Goal: Navigation & Orientation: Find specific page/section

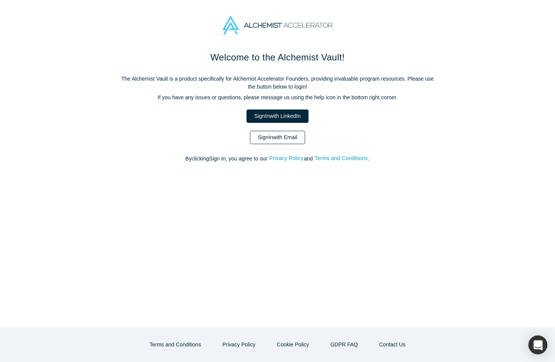
click at [278, 138] on link "Sign In with Email" at bounding box center [278, 137] width 56 height 13
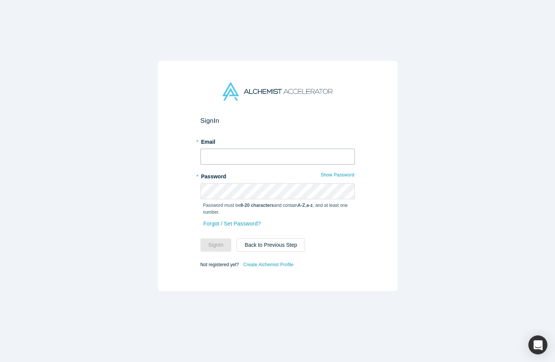
click at [235, 155] on input "text" at bounding box center [277, 157] width 154 height 16
type input "[EMAIL_ADDRESS][DOMAIN_NAME]"
click at [200, 239] on button "Sign In" at bounding box center [215, 245] width 31 height 13
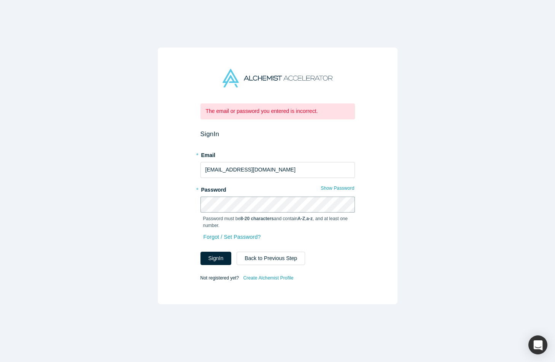
click at [170, 196] on div "The email or password you entered is incorrect. Sign In * Email [EMAIL_ADDRESS]…" at bounding box center [278, 176] width 240 height 257
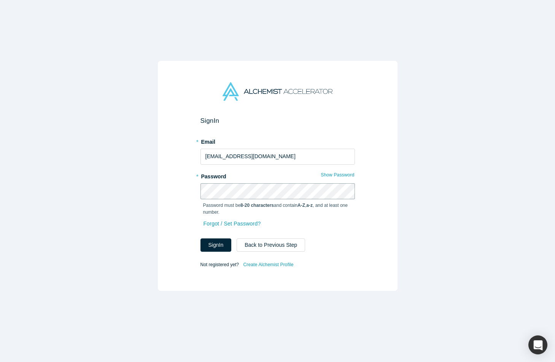
click at [200, 239] on button "Sign In" at bounding box center [215, 245] width 31 height 13
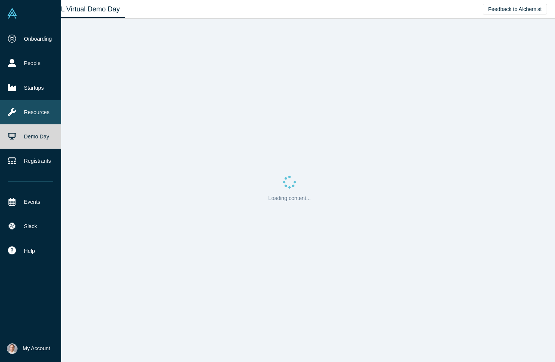
click at [38, 110] on link "Resources" at bounding box center [30, 112] width 61 height 24
